Goal: Find contact information: Find contact information

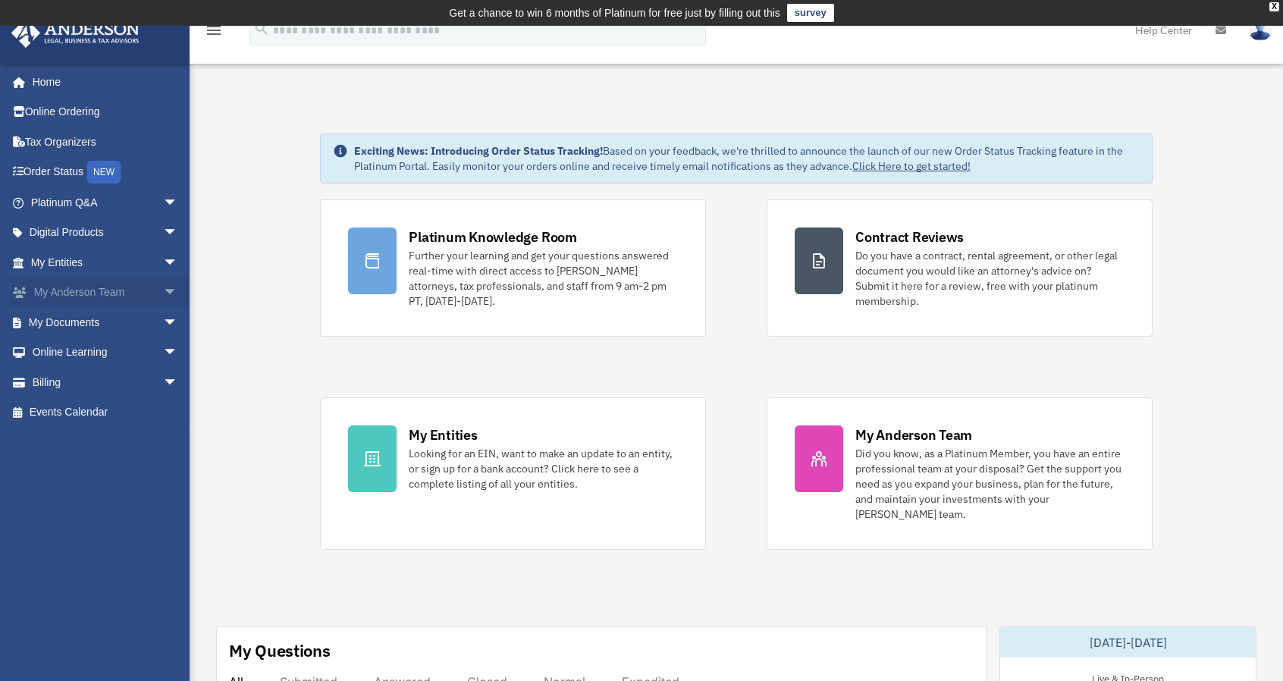
click at [91, 288] on link "My [PERSON_NAME] Team arrow_drop_down" at bounding box center [106, 293] width 190 height 30
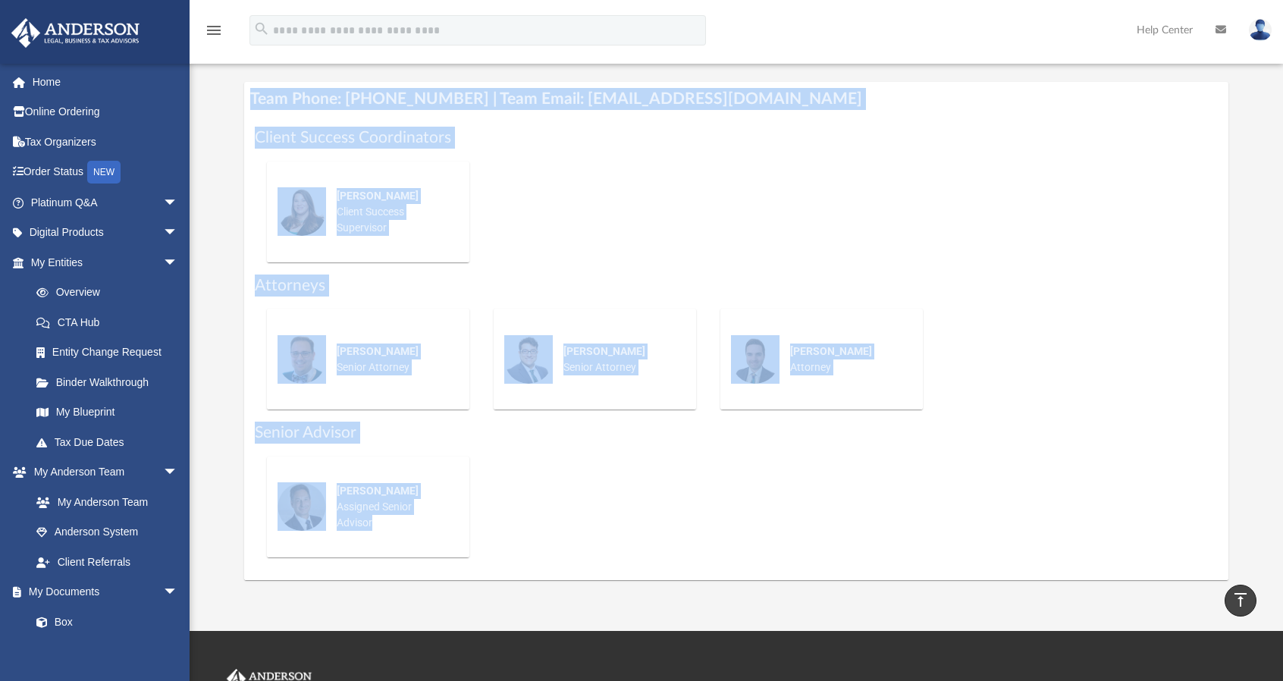
scroll to position [807, 0]
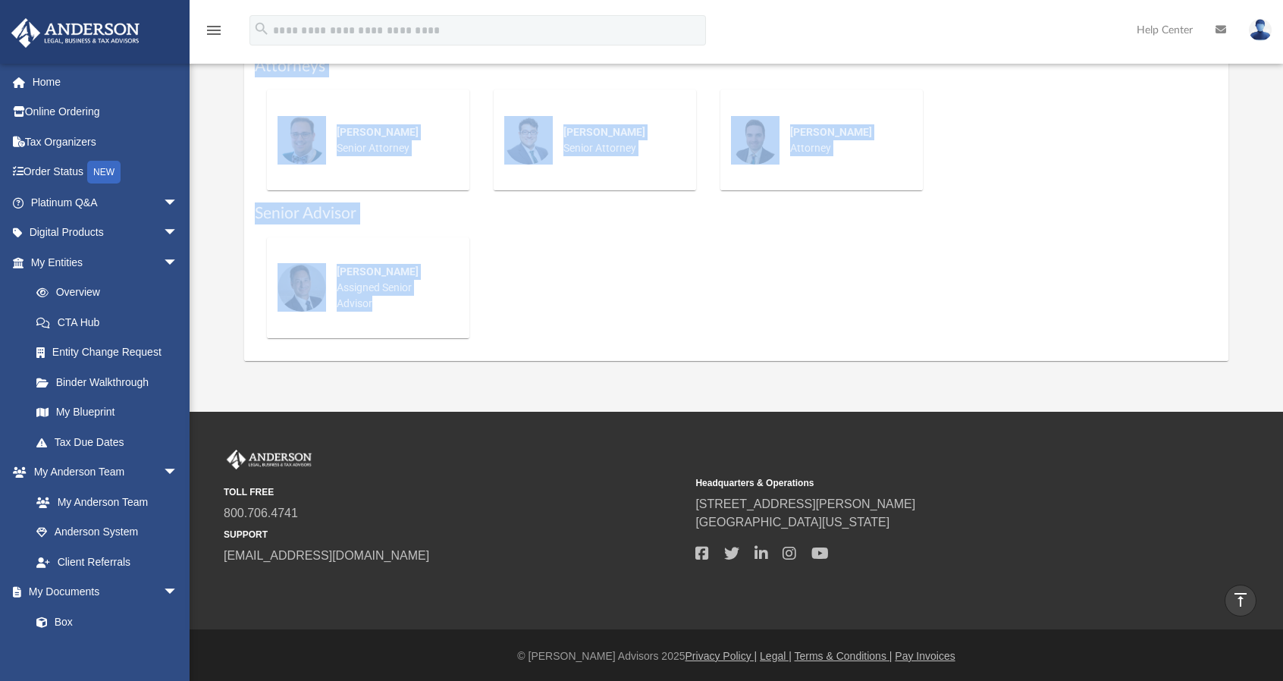
drag, startPoint x: 253, startPoint y: 297, endPoint x: 908, endPoint y: 532, distance: 696.1
copy div "Team Phone: [PHONE_NUMBER] | Team Email: [EMAIL_ADDRESS][DOMAIN_NAME] Client Su…"
click at [452, 504] on span "800.706.4741" at bounding box center [454, 513] width 461 height 18
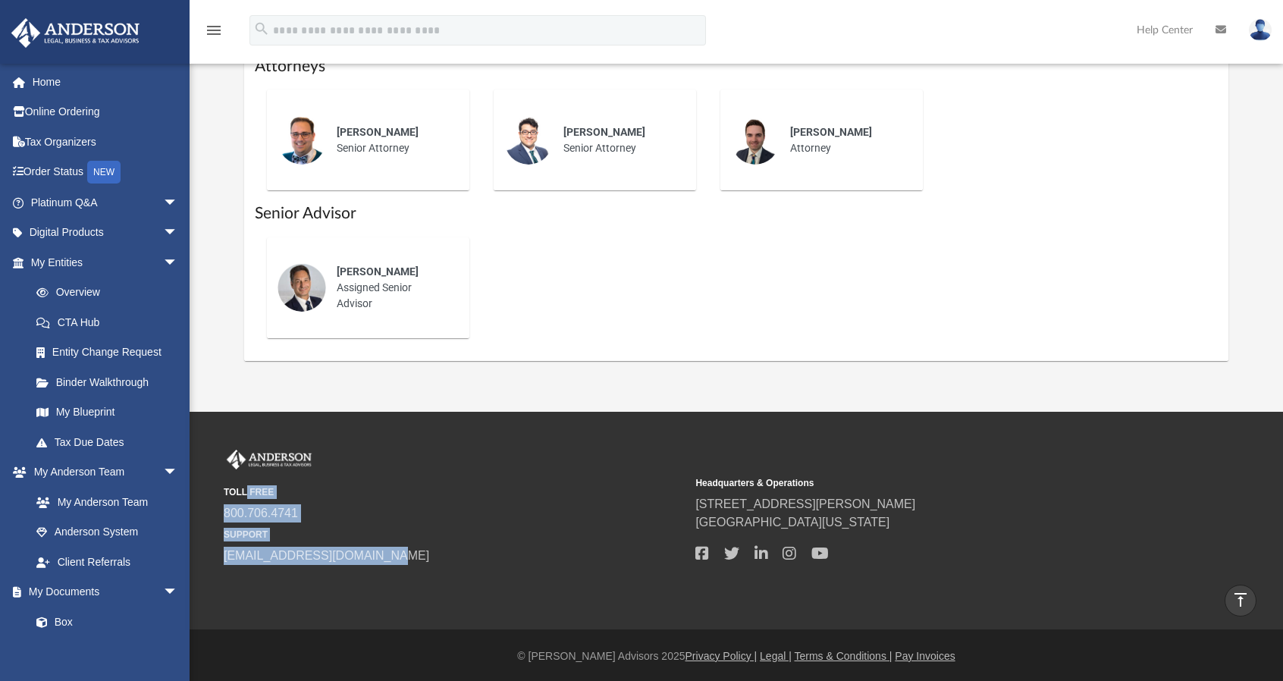
drag, startPoint x: 224, startPoint y: 488, endPoint x: 382, endPoint y: 564, distance: 175.7
click at [382, 564] on div "TOLL FREE 800.706.4741 SUPPORT [EMAIL_ADDRESS][DOMAIN_NAME] Headquarters & Oper…" at bounding box center [736, 521] width 1048 height 142
copy div "TOLL FREE 800.706.4741 SUPPORT [EMAIL_ADDRESS][DOMAIN_NAME]"
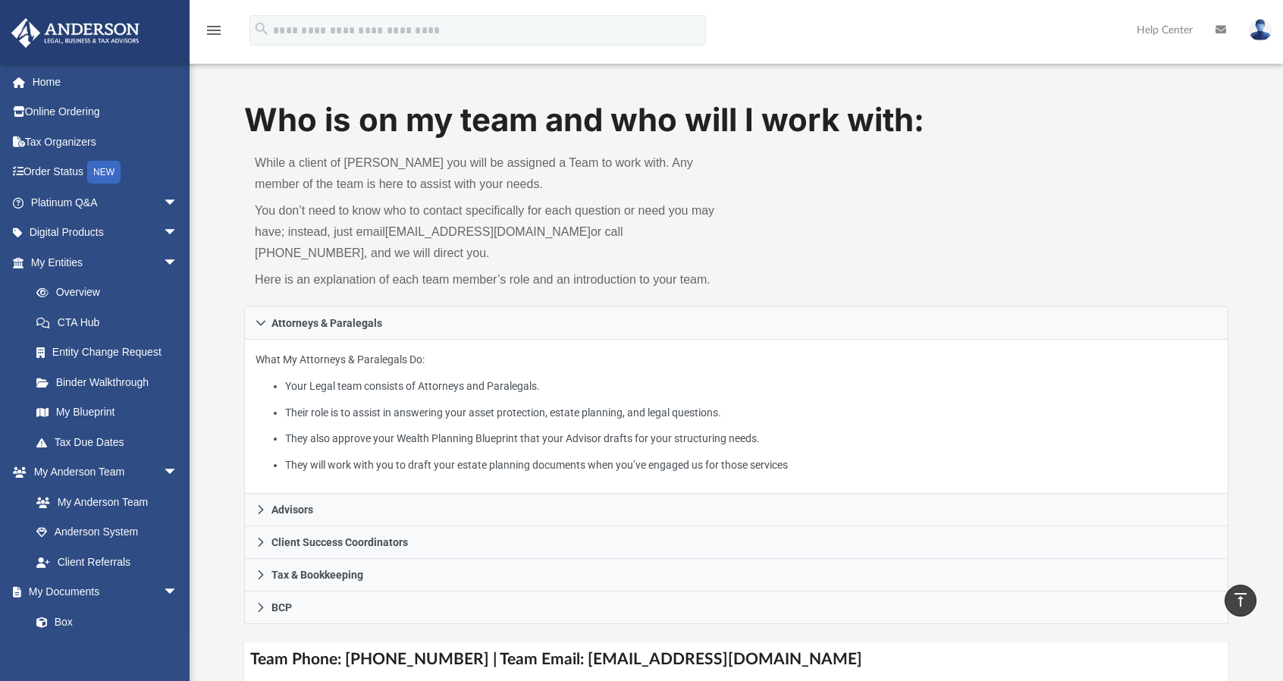
scroll to position [0, 0]
